Goal: Task Accomplishment & Management: Use online tool/utility

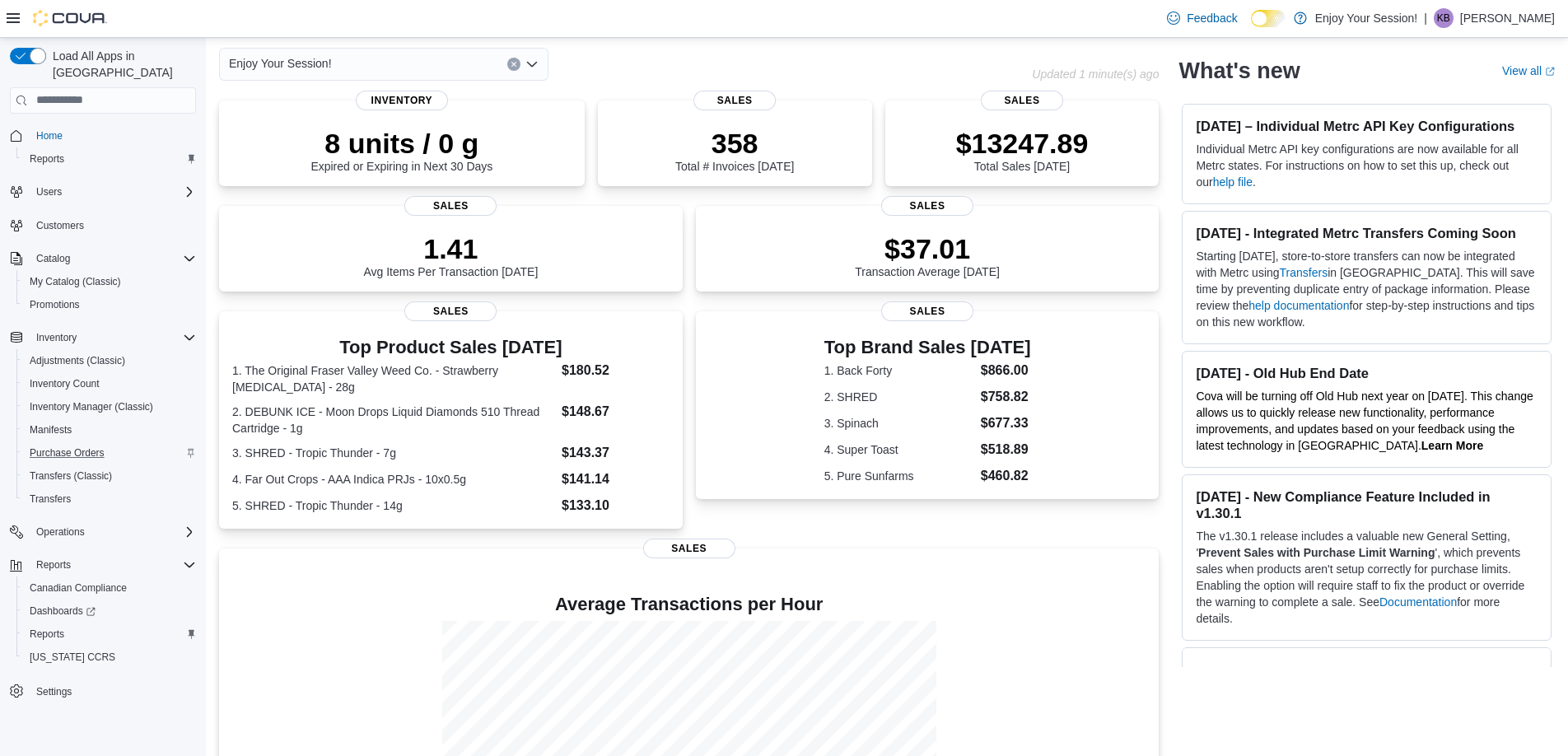
scroll to position [81, 0]
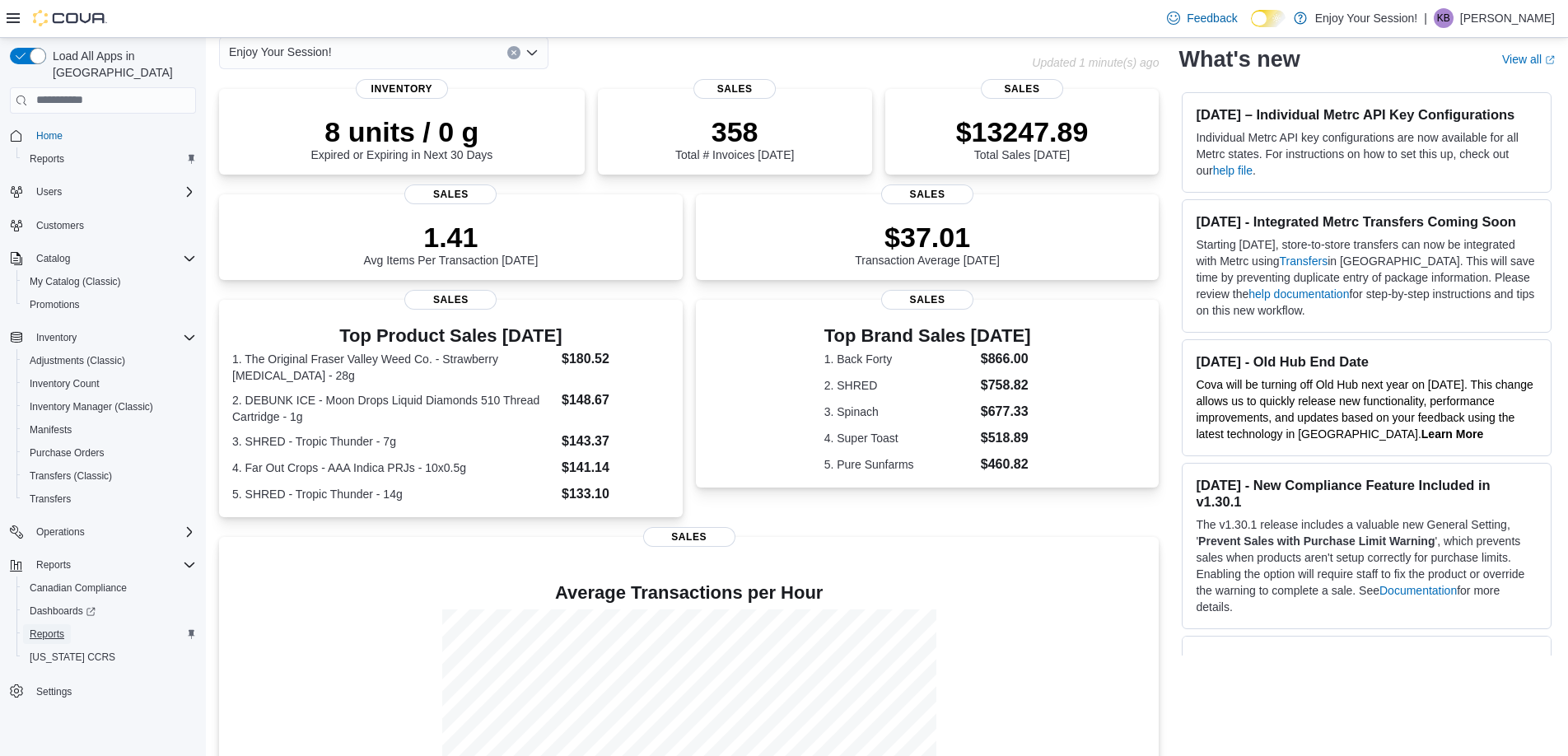
click at [48, 628] on span "Reports" at bounding box center [46, 634] width 34 height 13
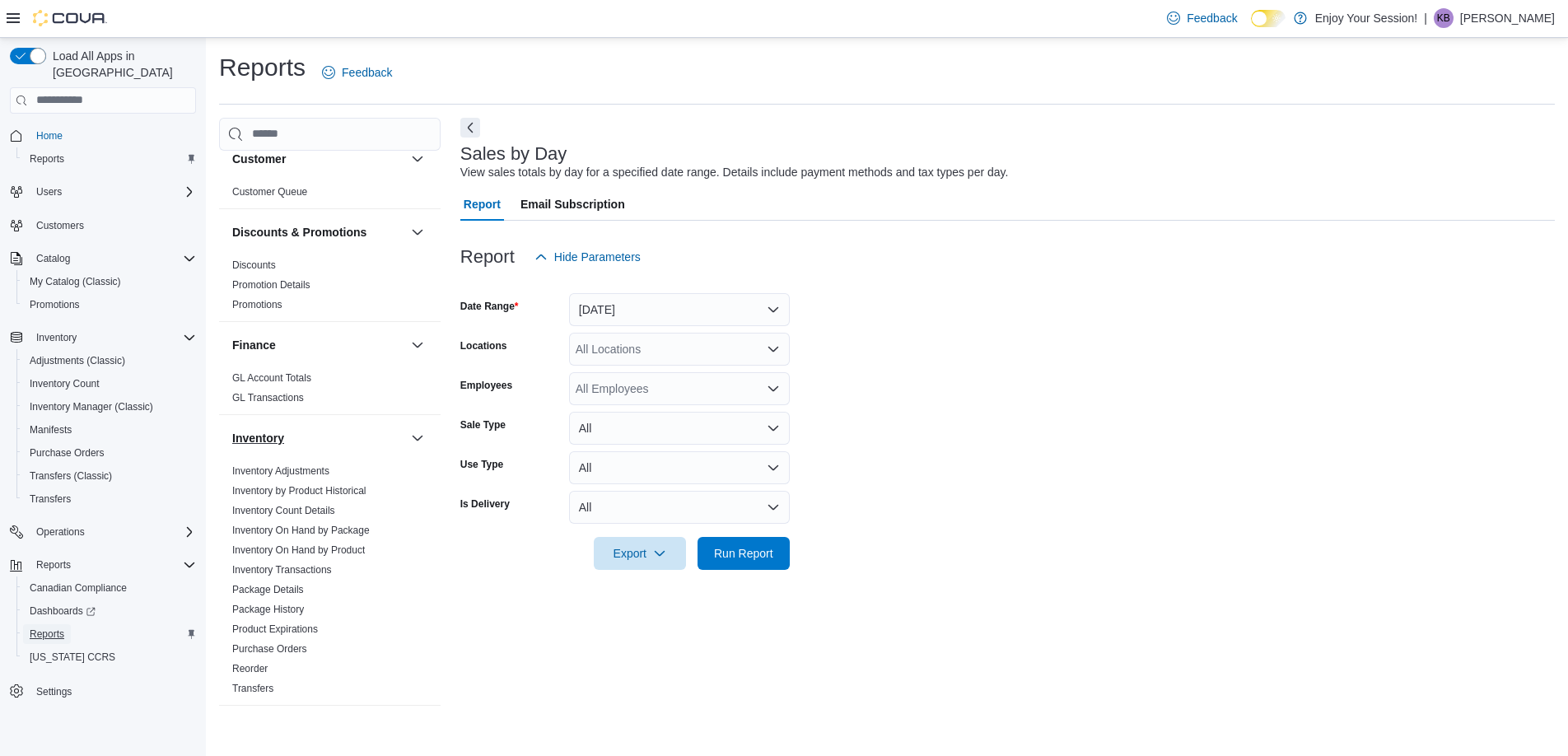
scroll to position [184, 0]
click at [267, 526] on link "Inventory On Hand by Package" at bounding box center [300, 528] width 138 height 12
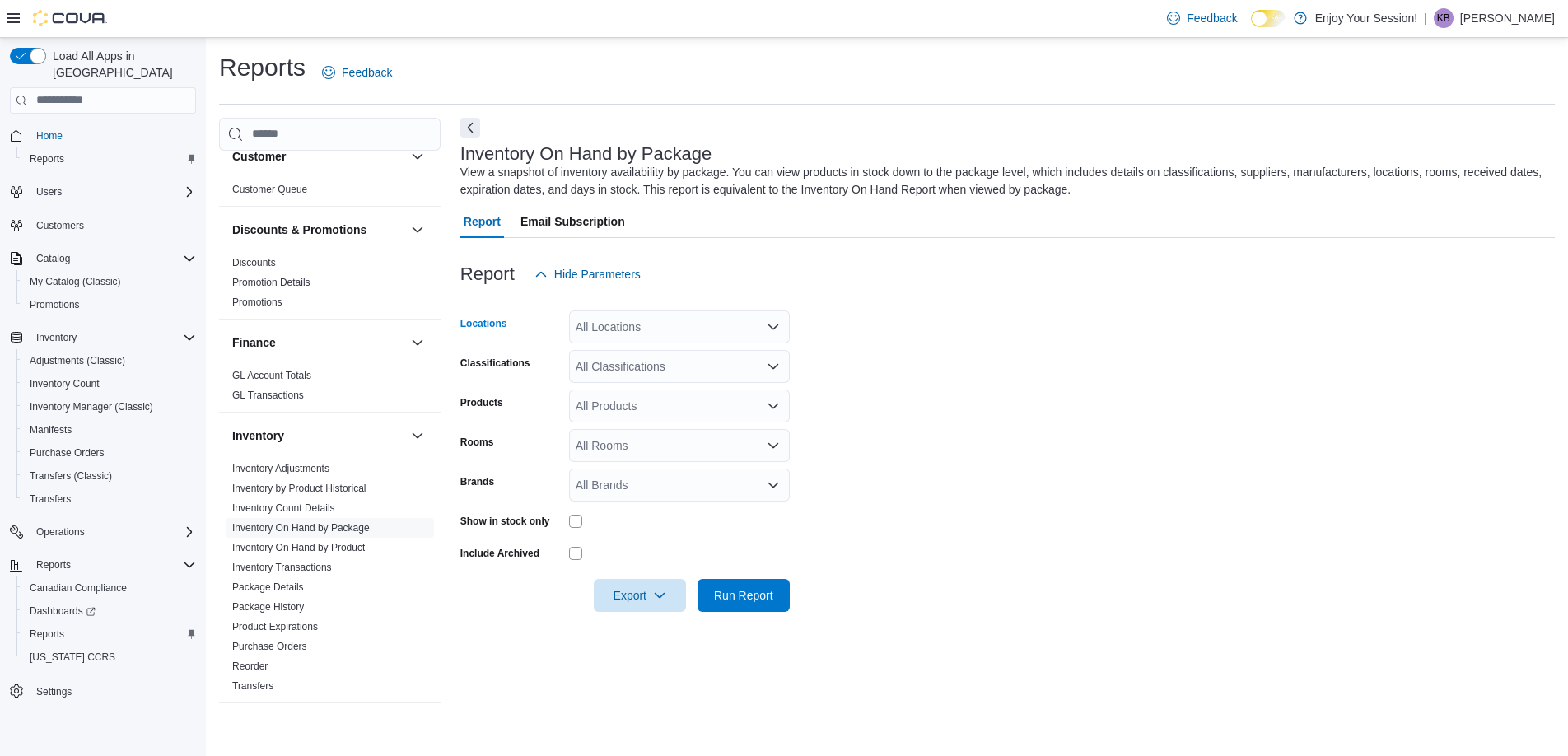
click at [774, 328] on icon "Open list of options" at bounding box center [773, 327] width 10 height 5
type input "***"
click at [760, 351] on div "Carlisle" at bounding box center [679, 354] width 201 height 17
click at [836, 396] on form "Locations Carlisle Classifications All Classifications Products All Products Ro…" at bounding box center [1008, 451] width 1095 height 321
click at [773, 367] on icon "Open list of options" at bounding box center [773, 366] width 13 height 13
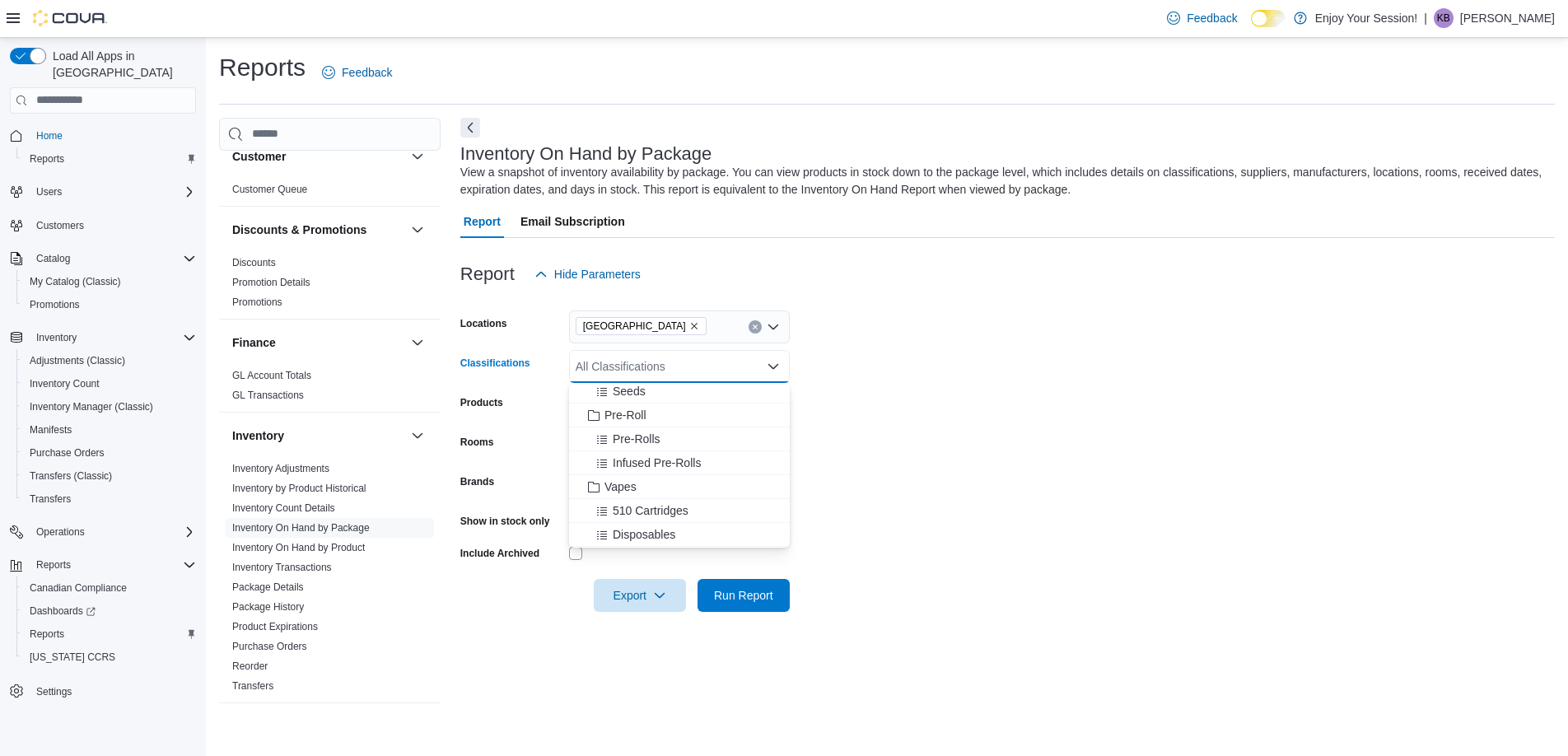
scroll to position [101, 0]
click at [639, 461] on span "Infused Pre-Rolls" at bounding box center [656, 461] width 88 height 17
click at [1006, 482] on form "Locations Carlisle Classifications Infused Pre-Rolls Combo box. Selected. Infus…" at bounding box center [1008, 451] width 1095 height 321
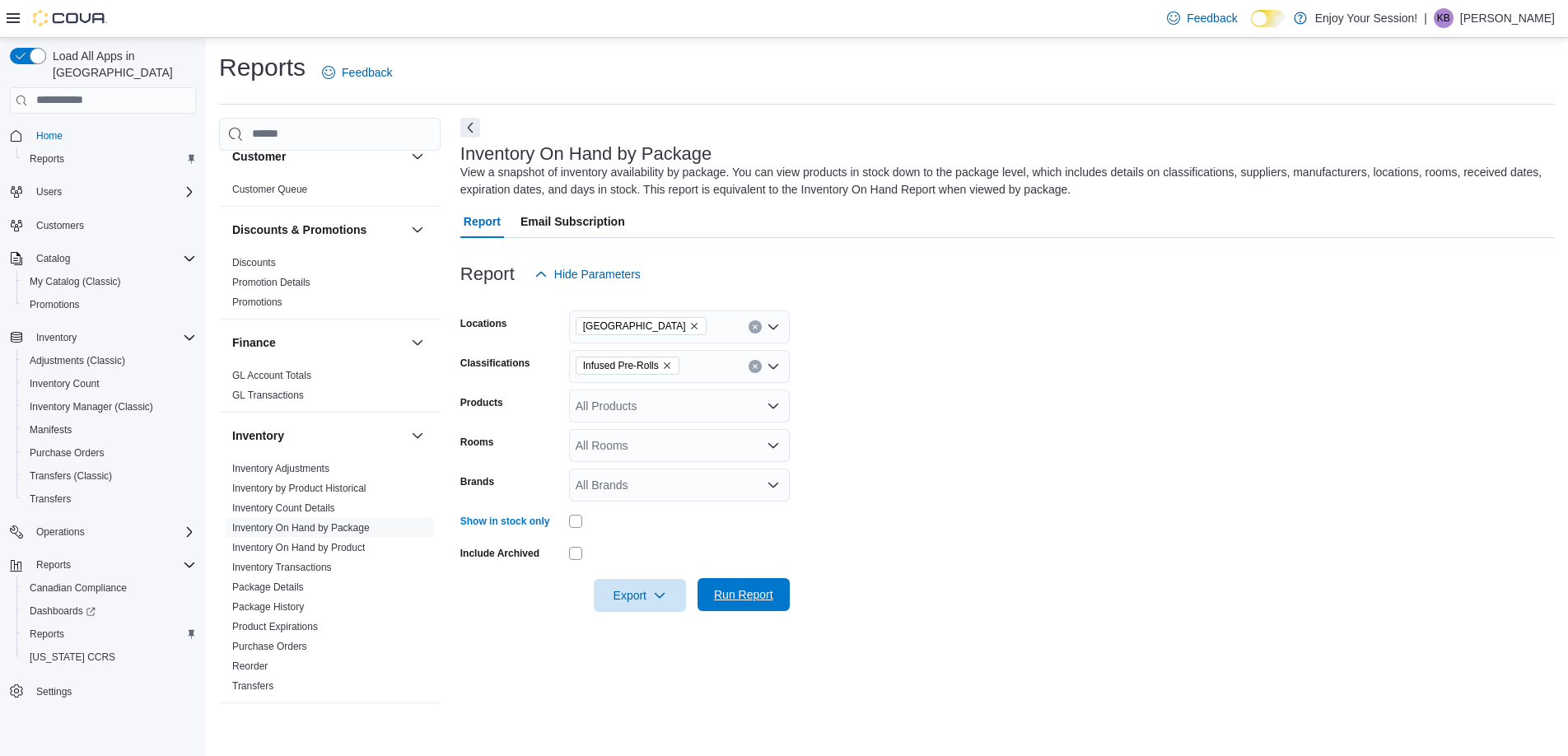
click at [739, 591] on span "Run Report" at bounding box center [743, 594] width 60 height 17
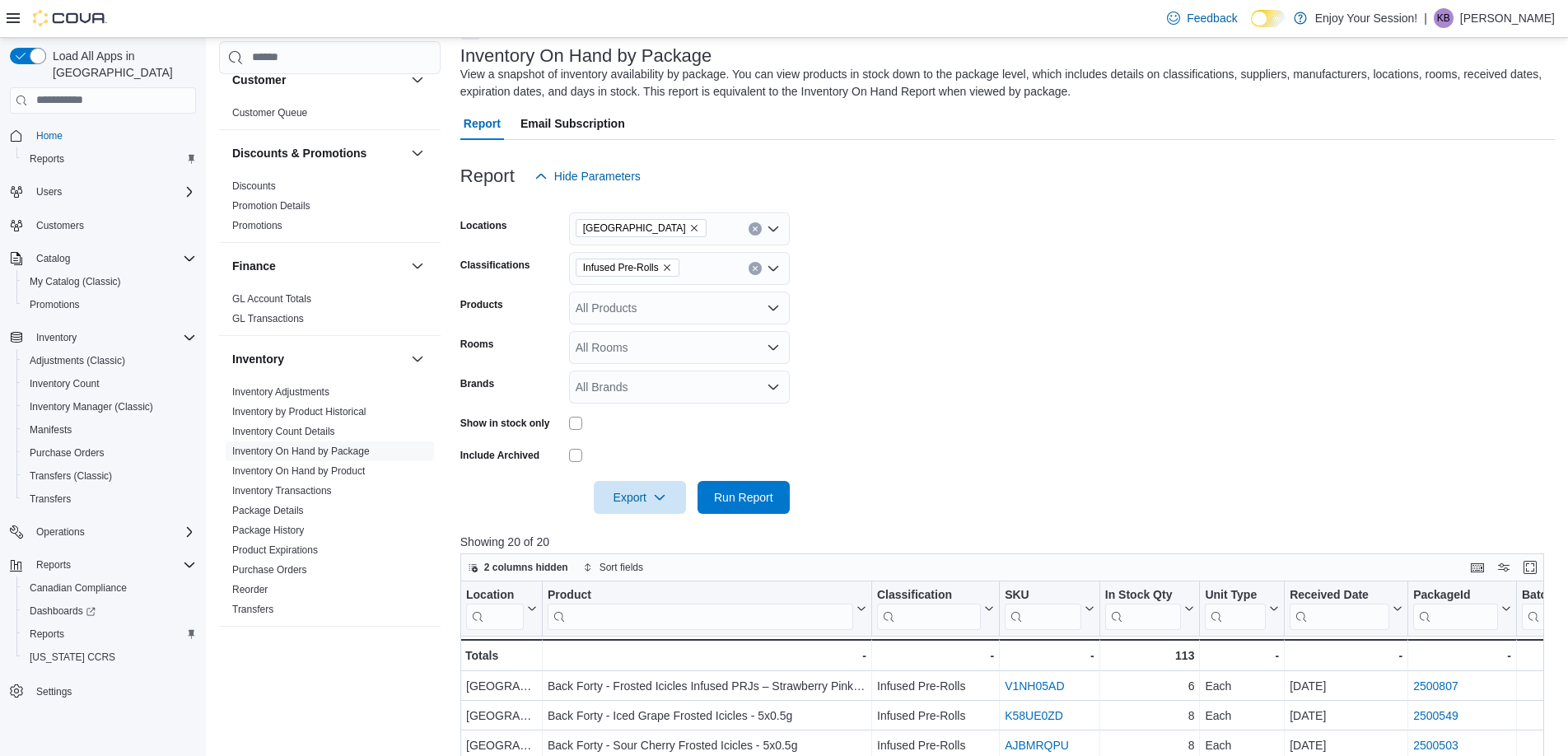
scroll to position [87, 0]
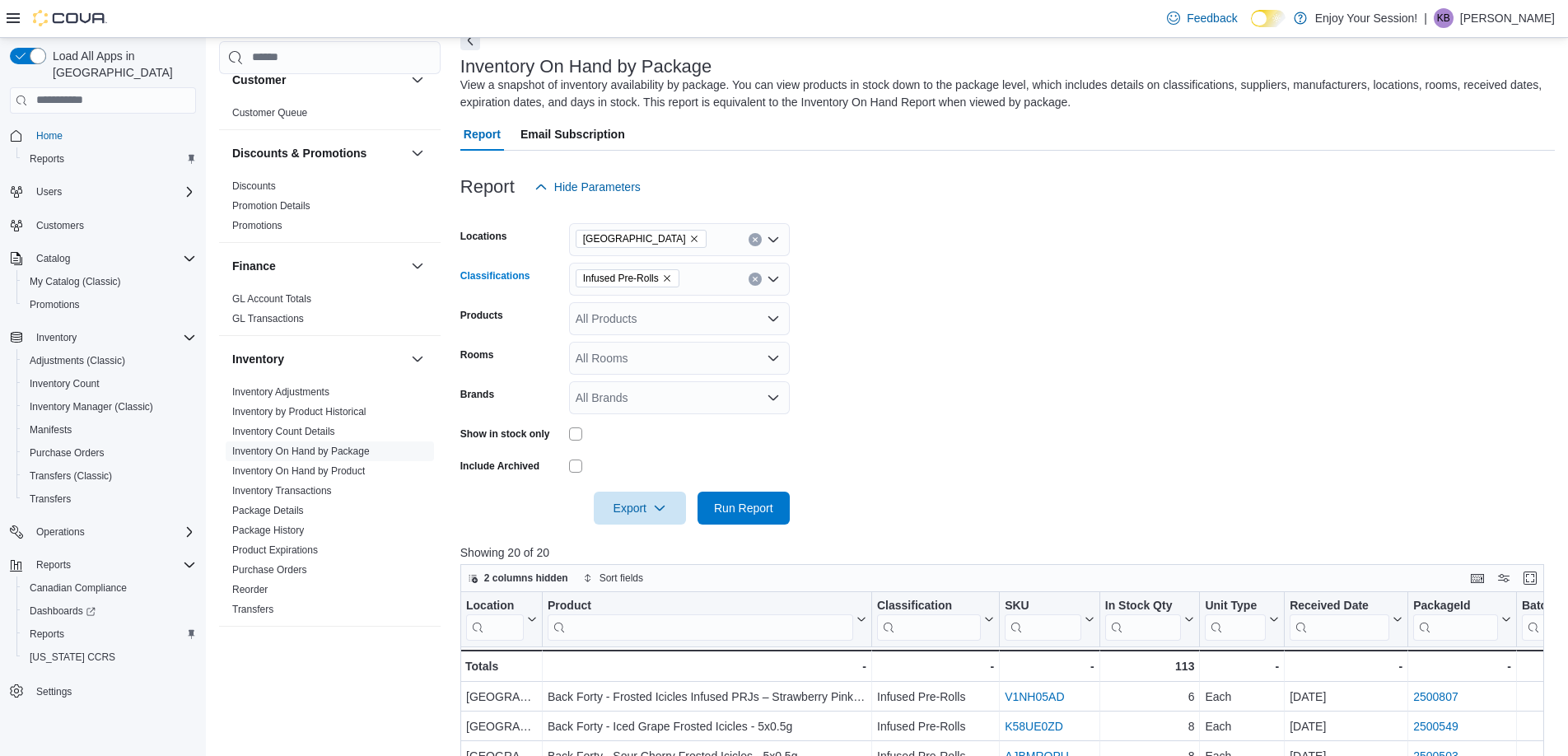
click at [672, 280] on icon "Remove Infused Pre-Rolls from selection in this group" at bounding box center [667, 279] width 10 height 10
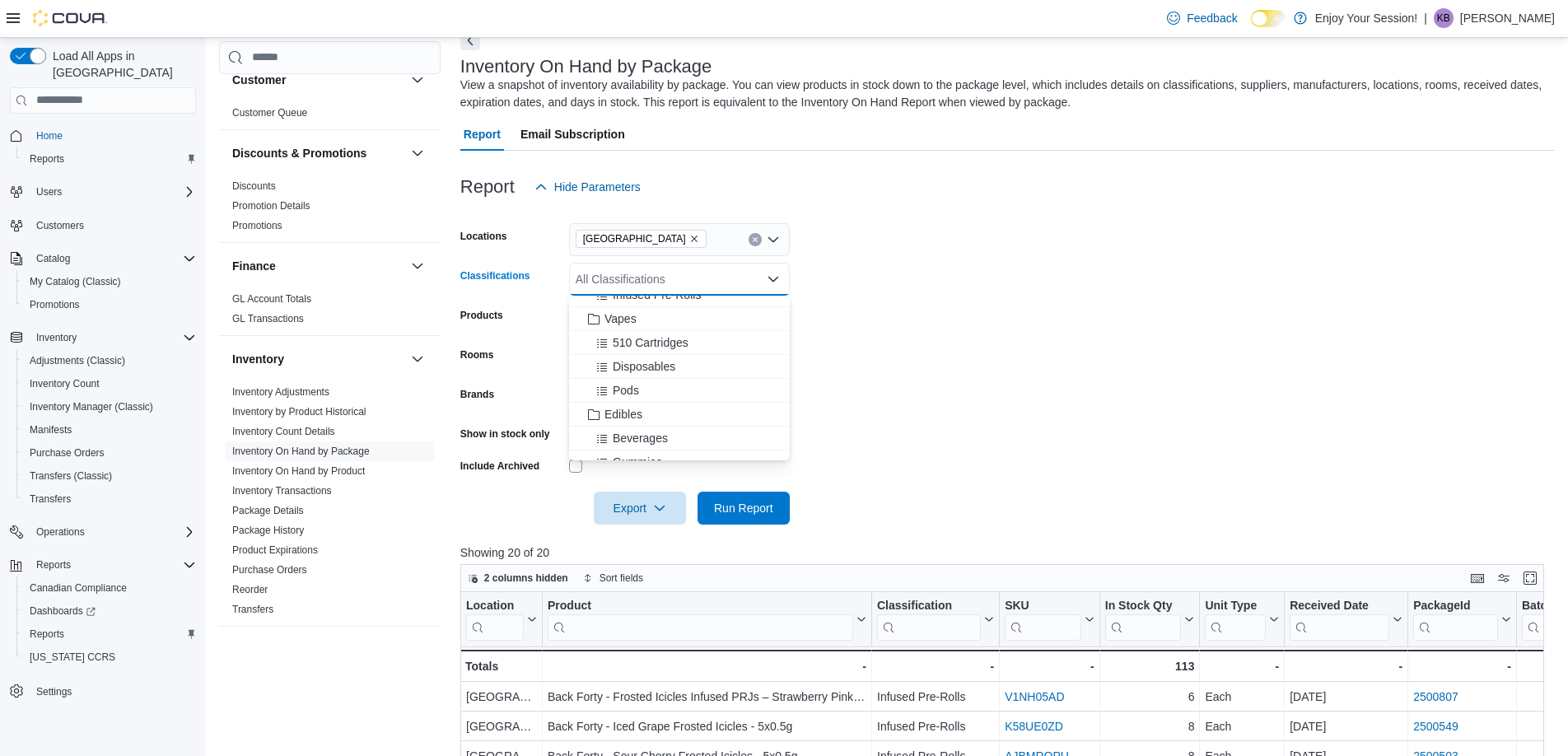
scroll to position [226, 0]
click at [648, 391] on span "Beverages" at bounding box center [640, 391] width 55 height 17
click at [742, 503] on span "Run Report" at bounding box center [743, 507] width 60 height 17
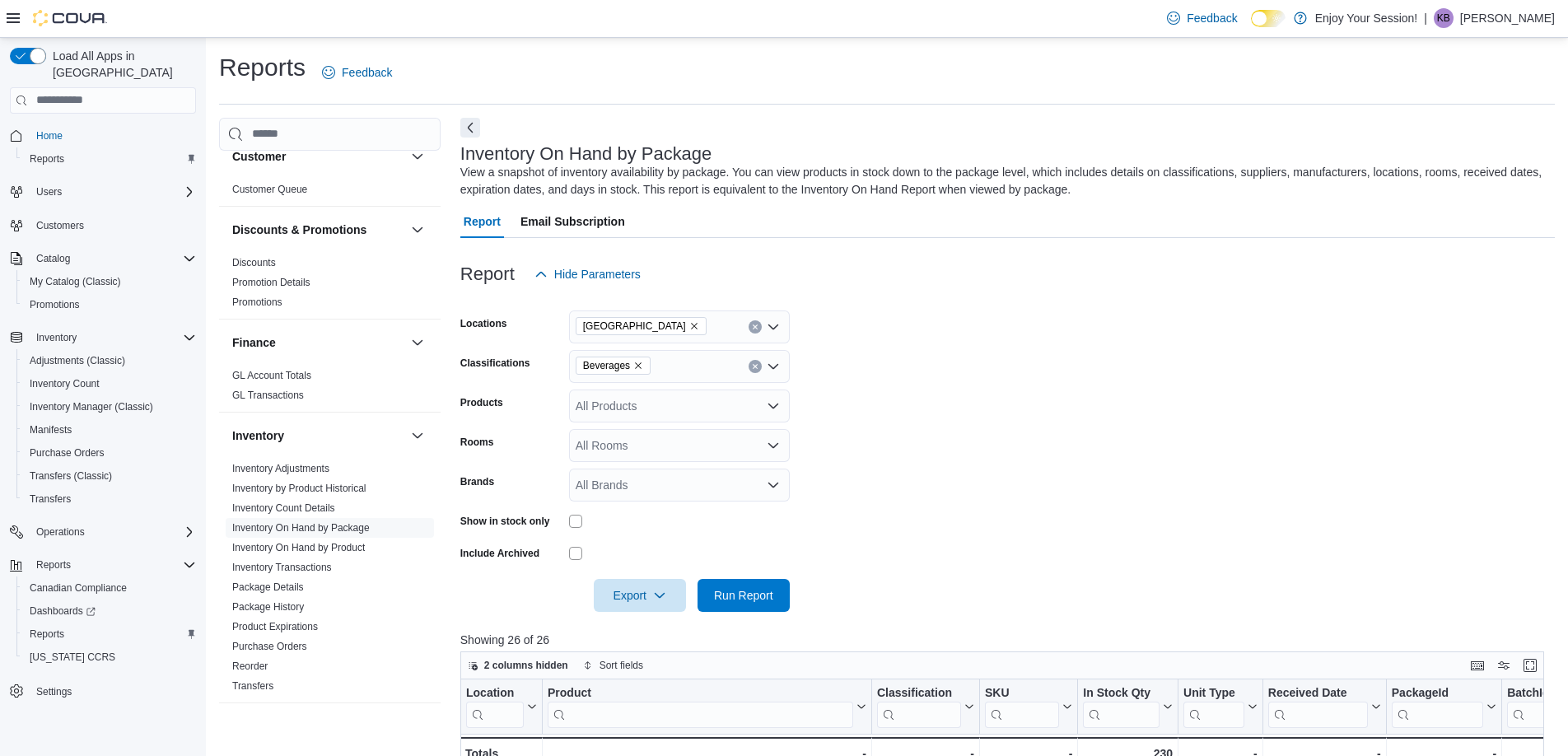
click at [753, 363] on icon "Clear input" at bounding box center [755, 366] width 7 height 7
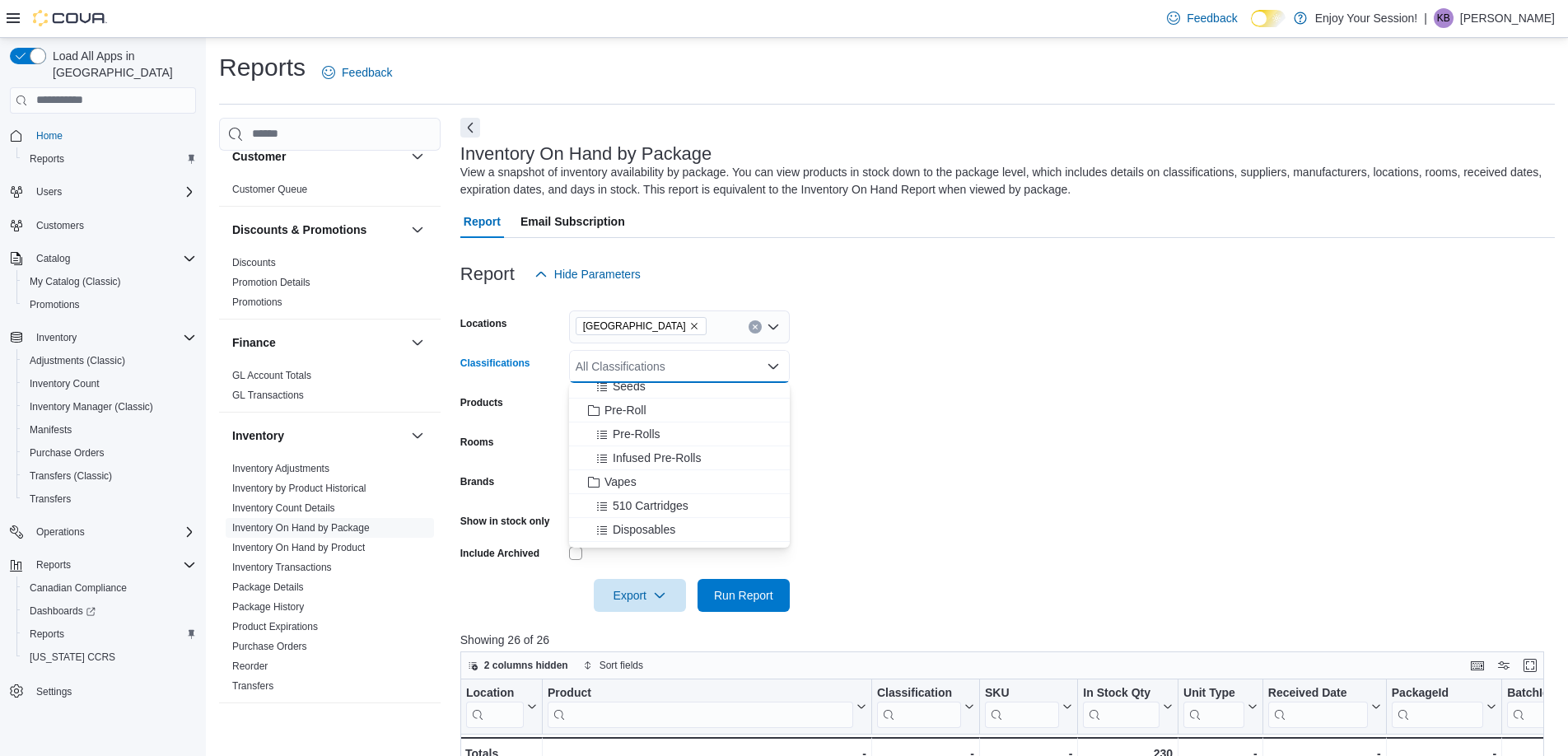
scroll to position [117, 0]
click at [685, 442] on span "Infused Pre-Rolls" at bounding box center [656, 444] width 88 height 17
click at [744, 600] on span "Run Report" at bounding box center [743, 594] width 60 height 17
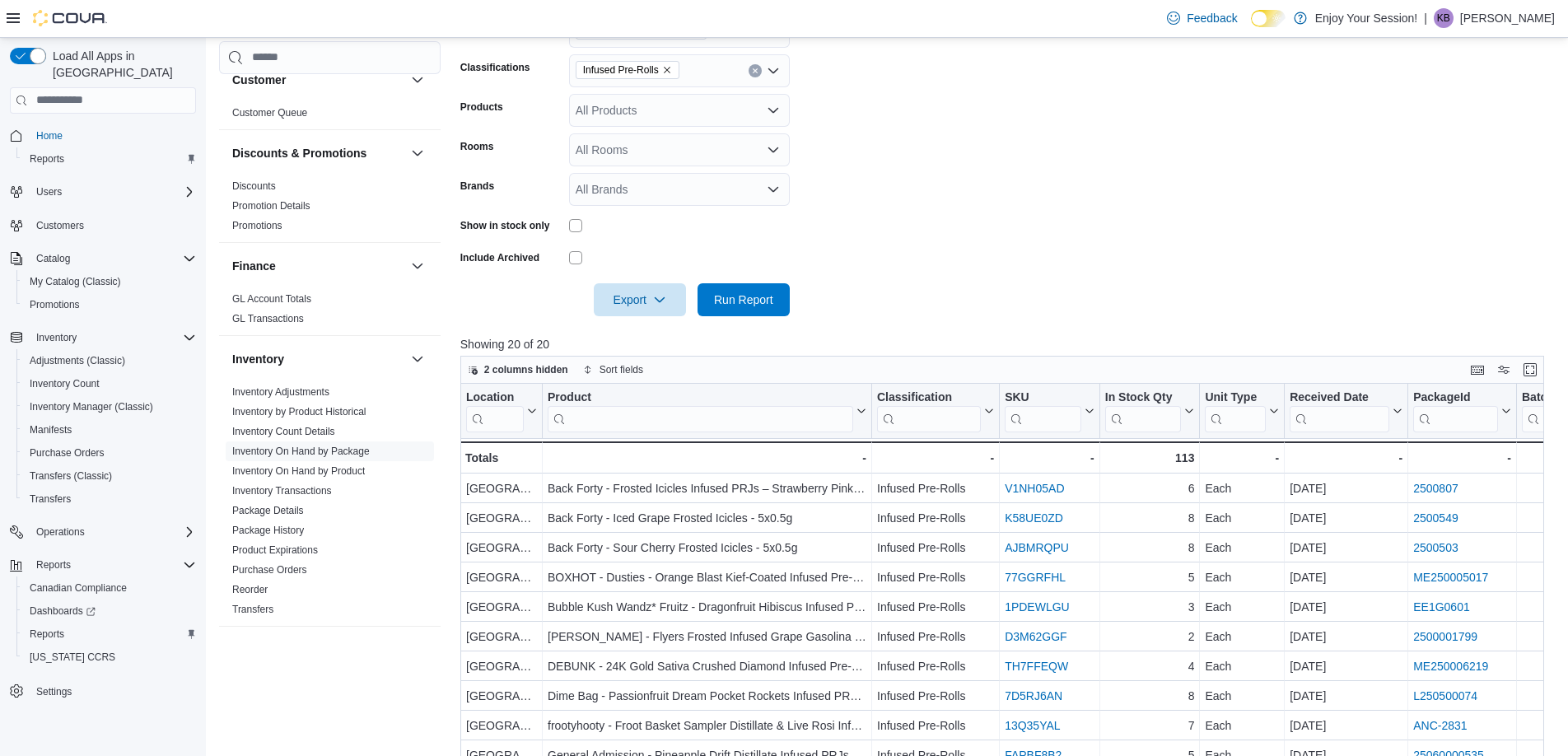
scroll to position [183, 0]
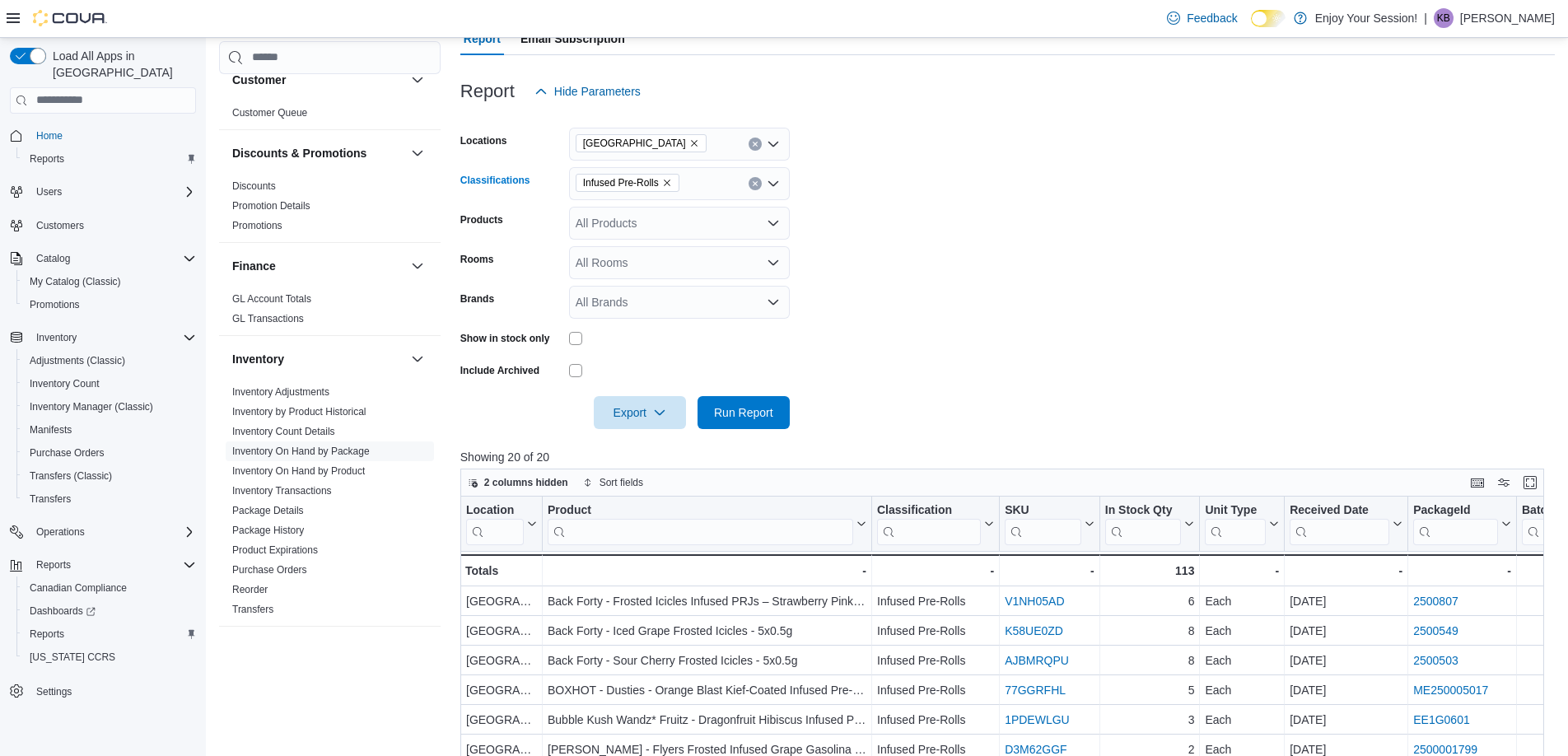
click at [754, 181] on icon "Clear input" at bounding box center [755, 183] width 7 height 7
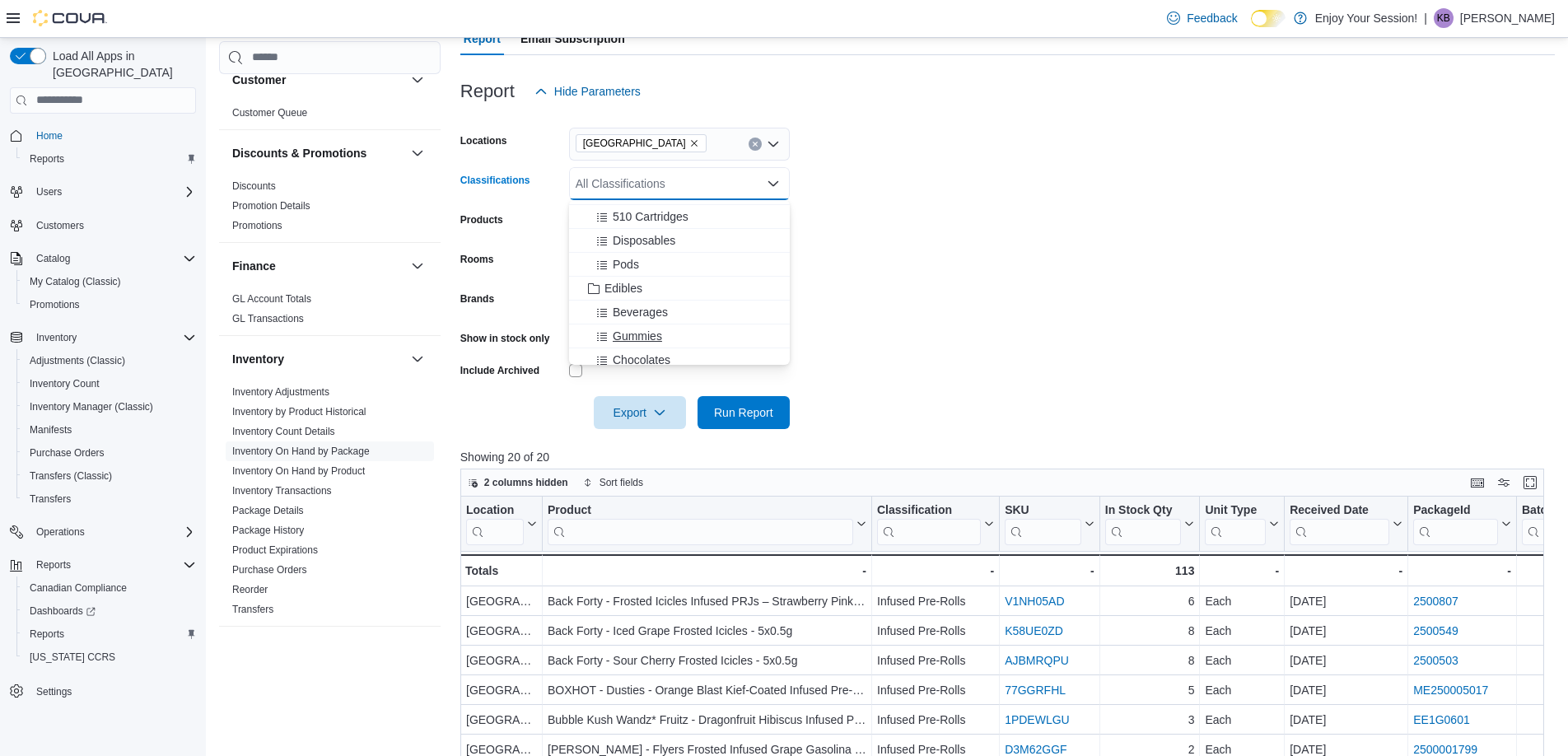
click at [649, 335] on span "Gummies" at bounding box center [637, 335] width 50 height 17
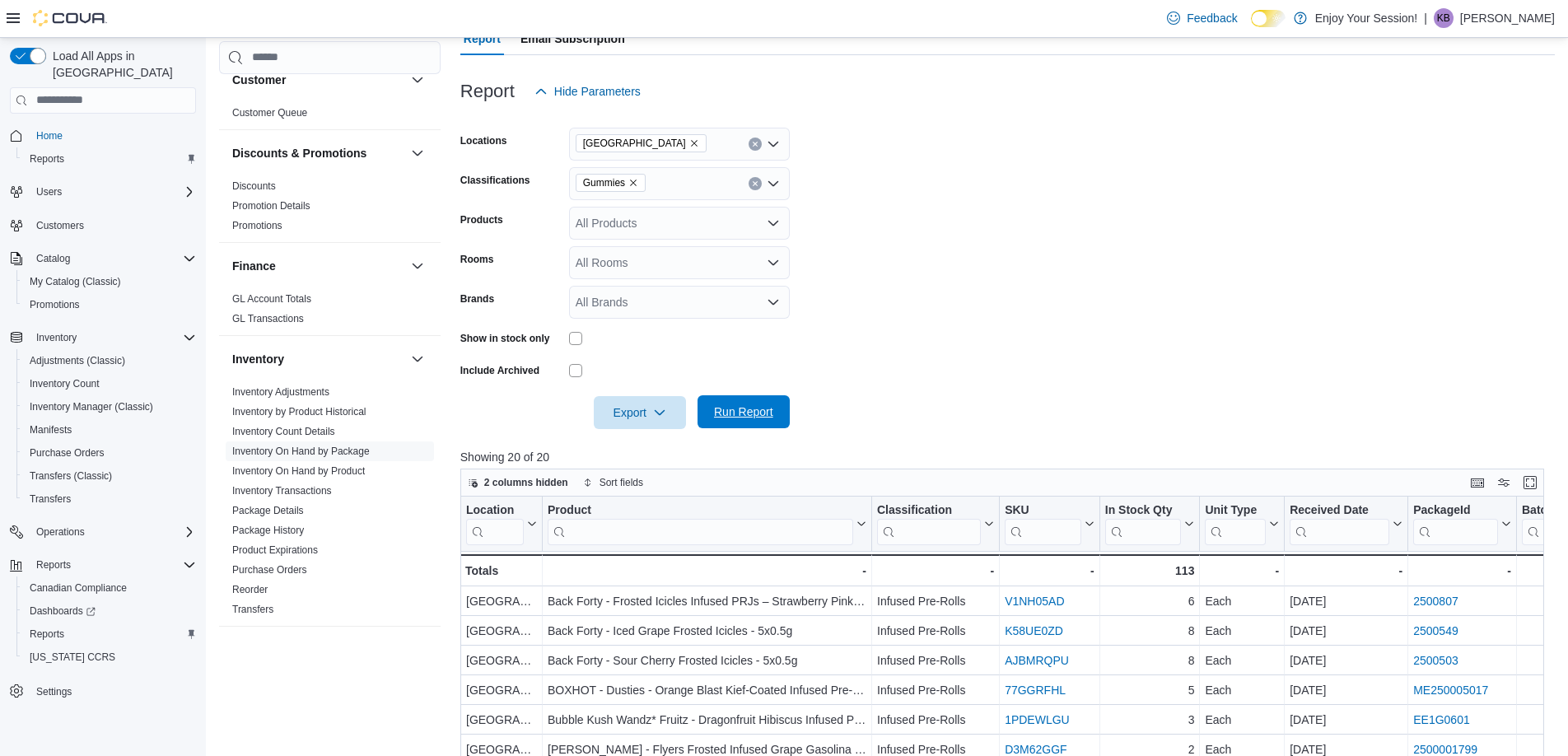
click at [740, 409] on span "Run Report" at bounding box center [743, 412] width 60 height 17
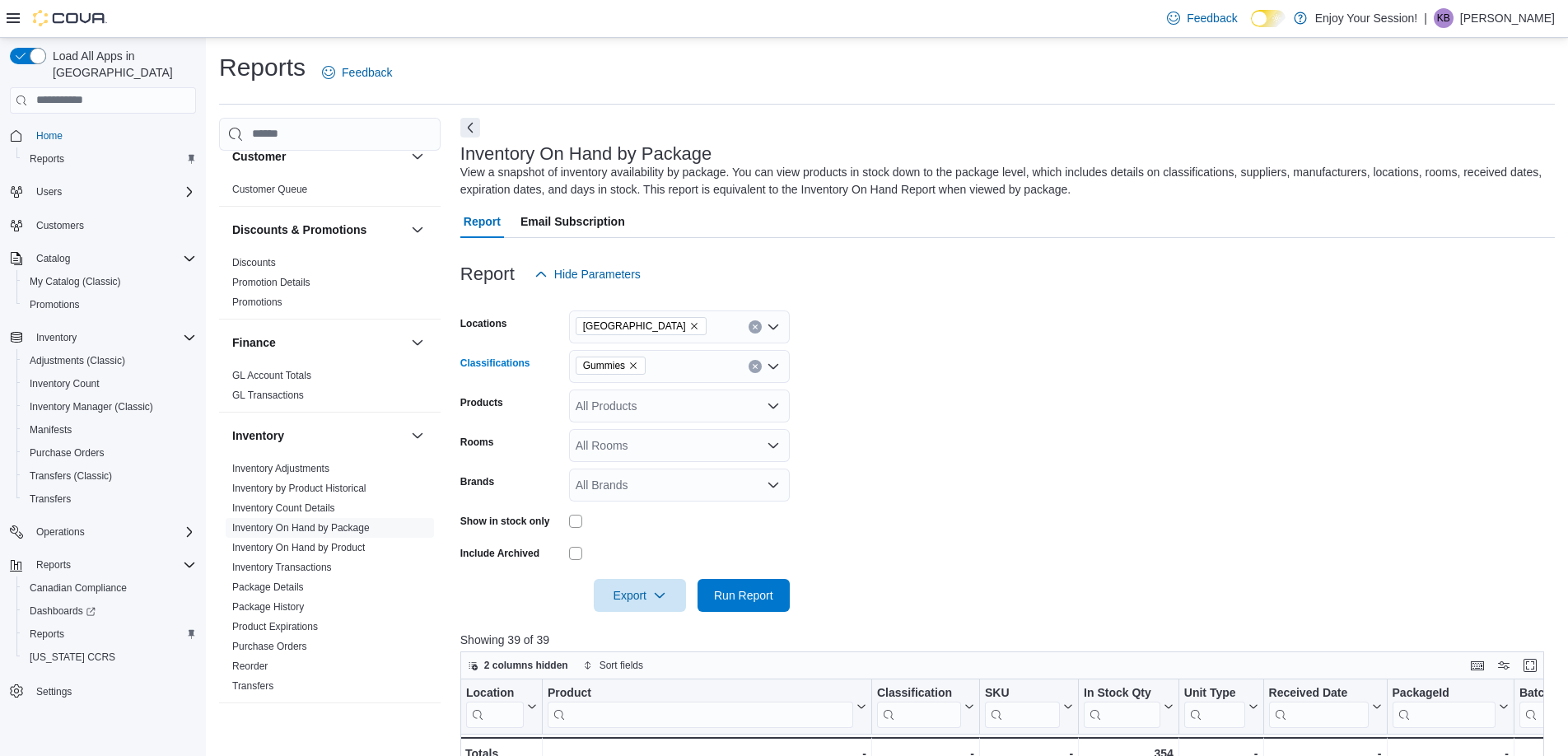
click at [756, 369] on icon "Clear input" at bounding box center [755, 366] width 7 height 7
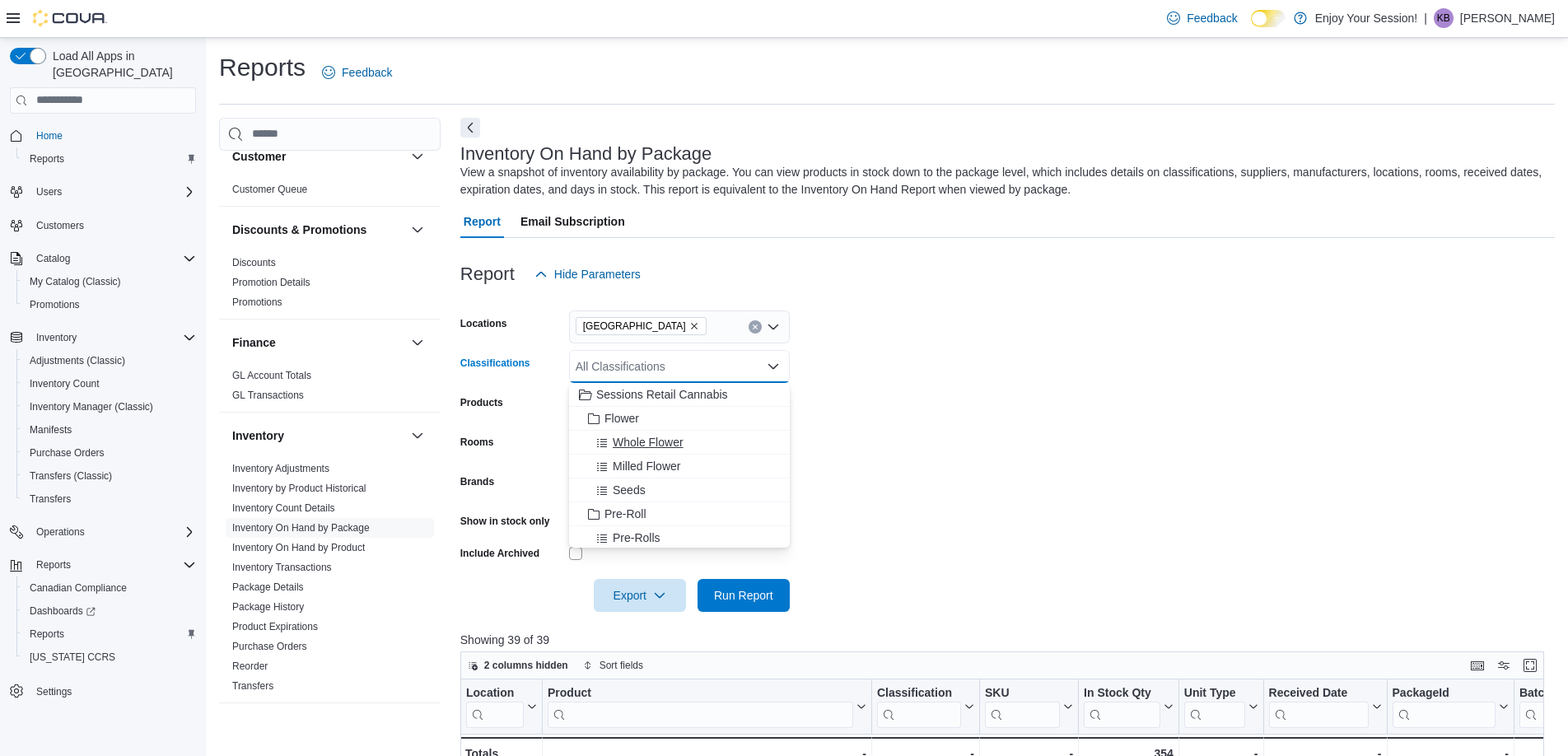
click at [671, 440] on span "Whole Flower" at bounding box center [648, 442] width 70 height 17
click at [744, 583] on span "Run Report" at bounding box center [743, 595] width 72 height 33
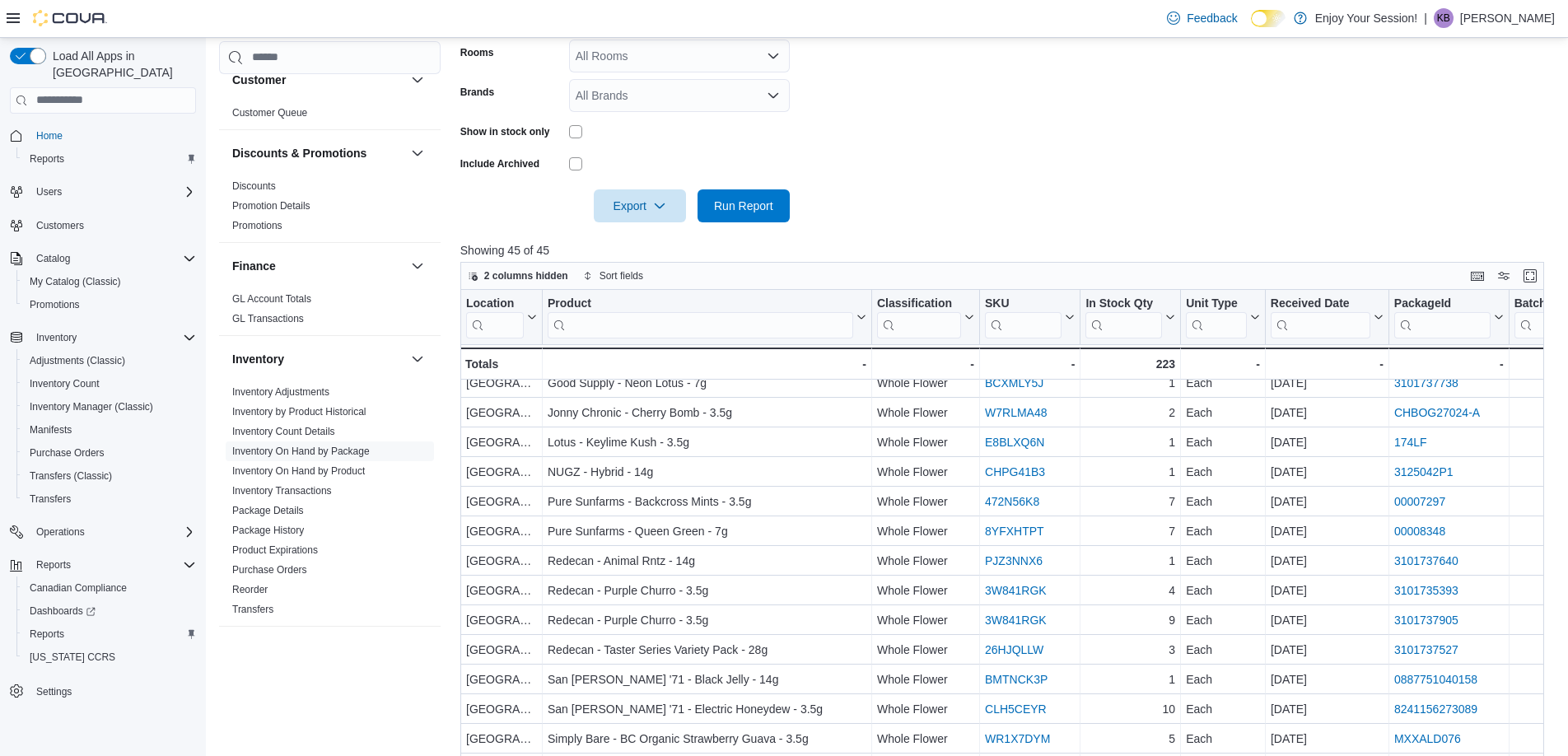
scroll to position [618, 0]
